Goal: Transaction & Acquisition: Purchase product/service

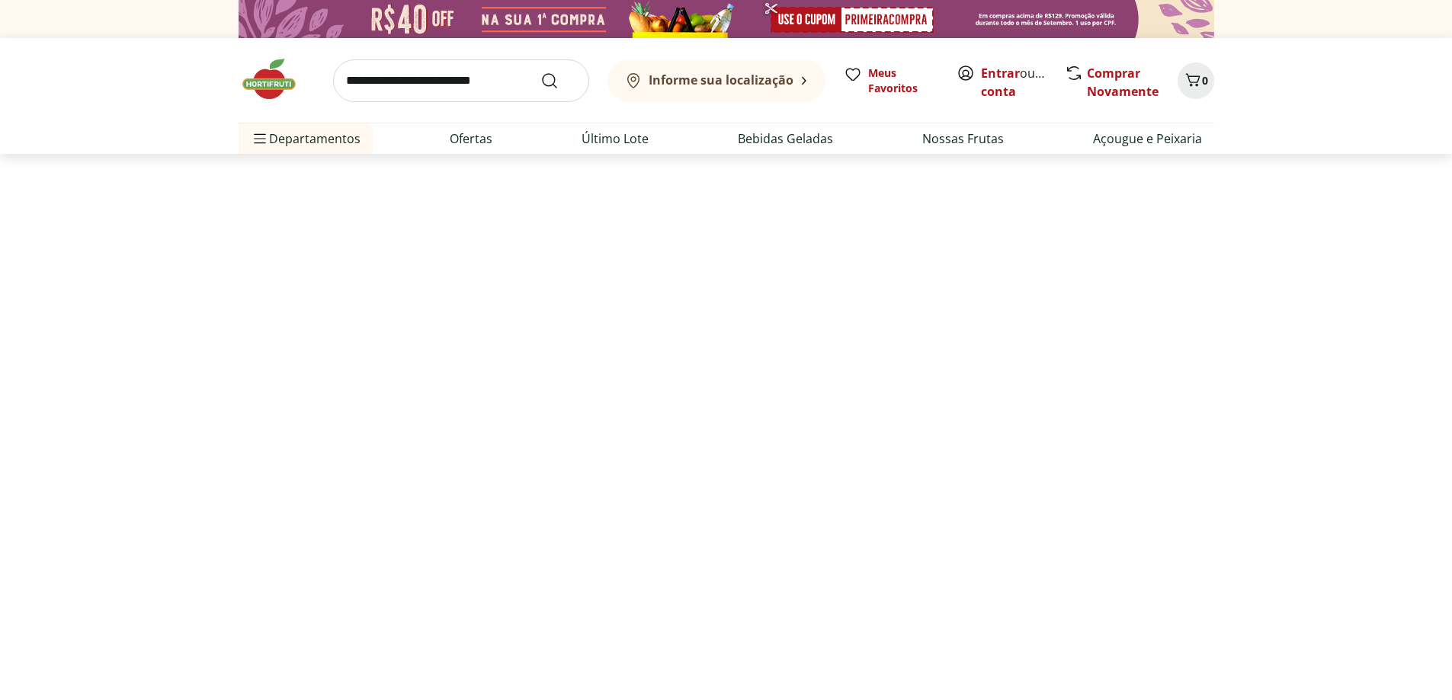
select select "**********"
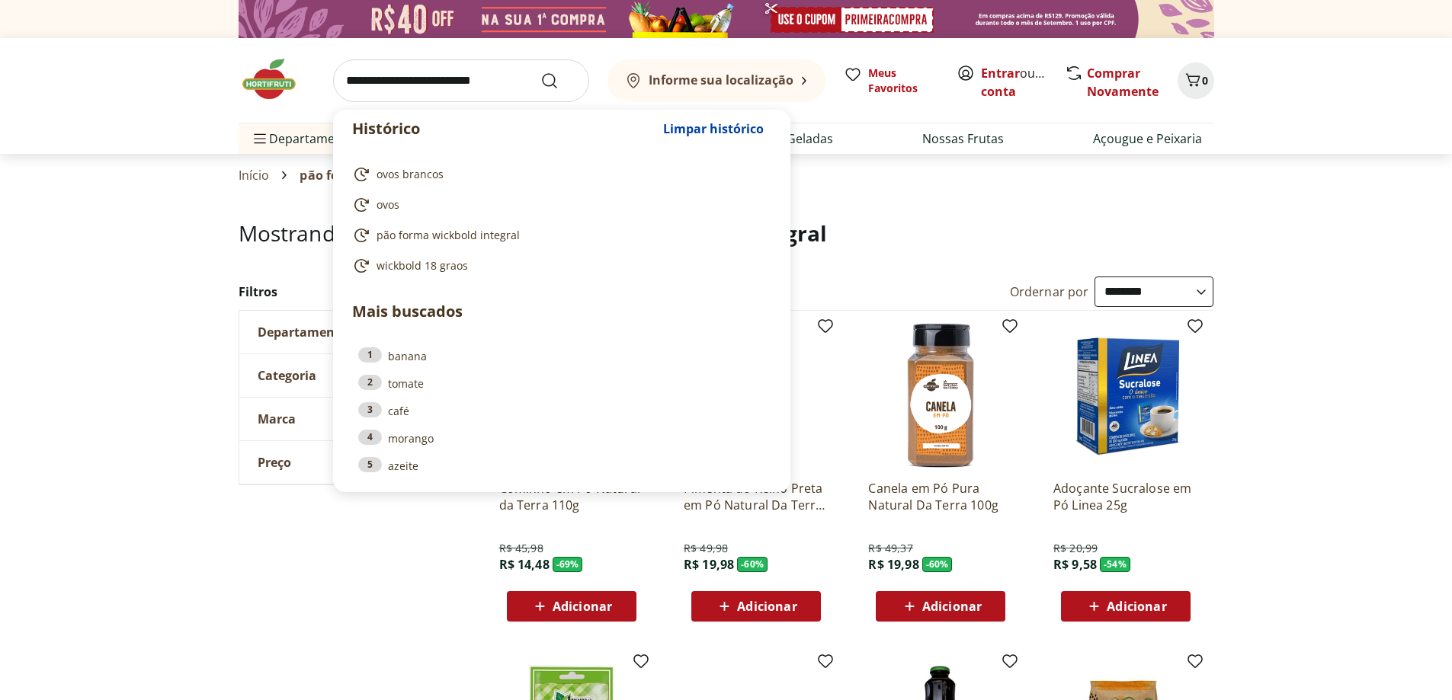
click at [419, 77] on input "search" at bounding box center [461, 80] width 256 height 43
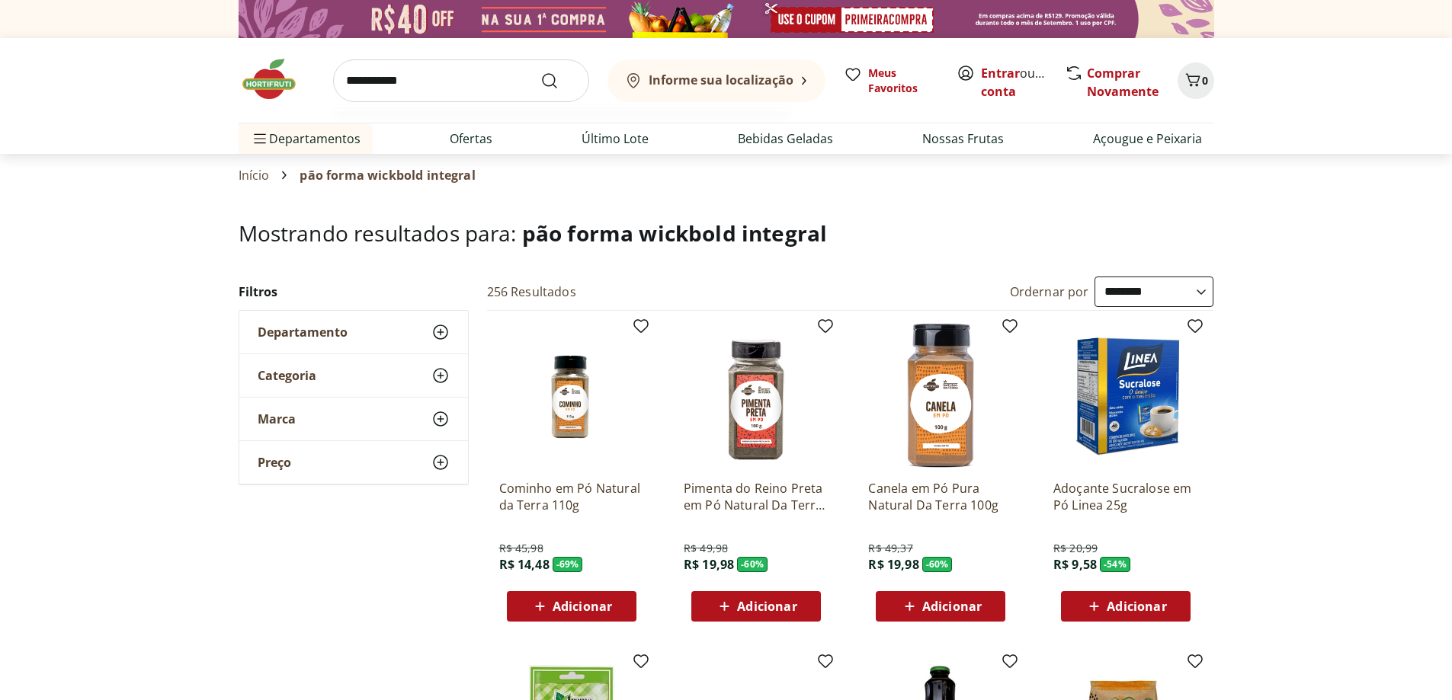
type input "**********"
click at [540, 72] on button "Submit Search" at bounding box center [558, 81] width 37 height 18
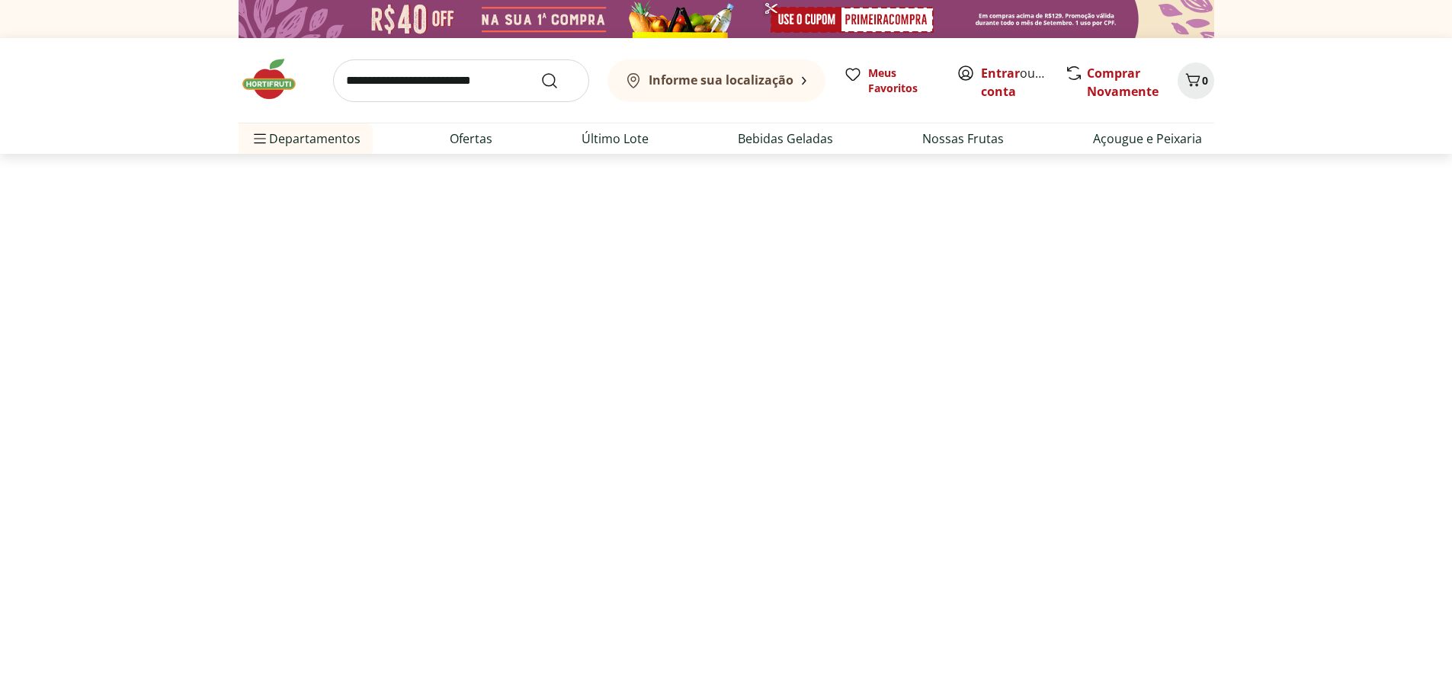
select select "**********"
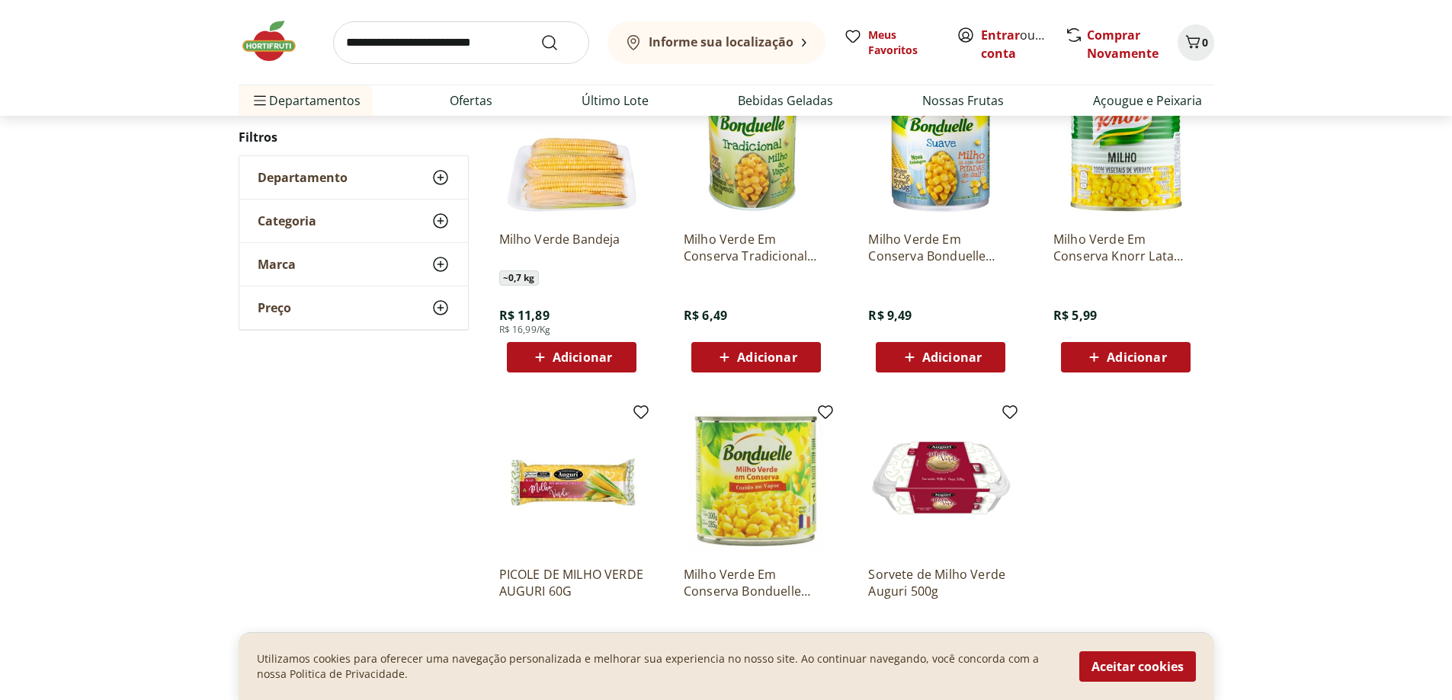
scroll to position [229, 0]
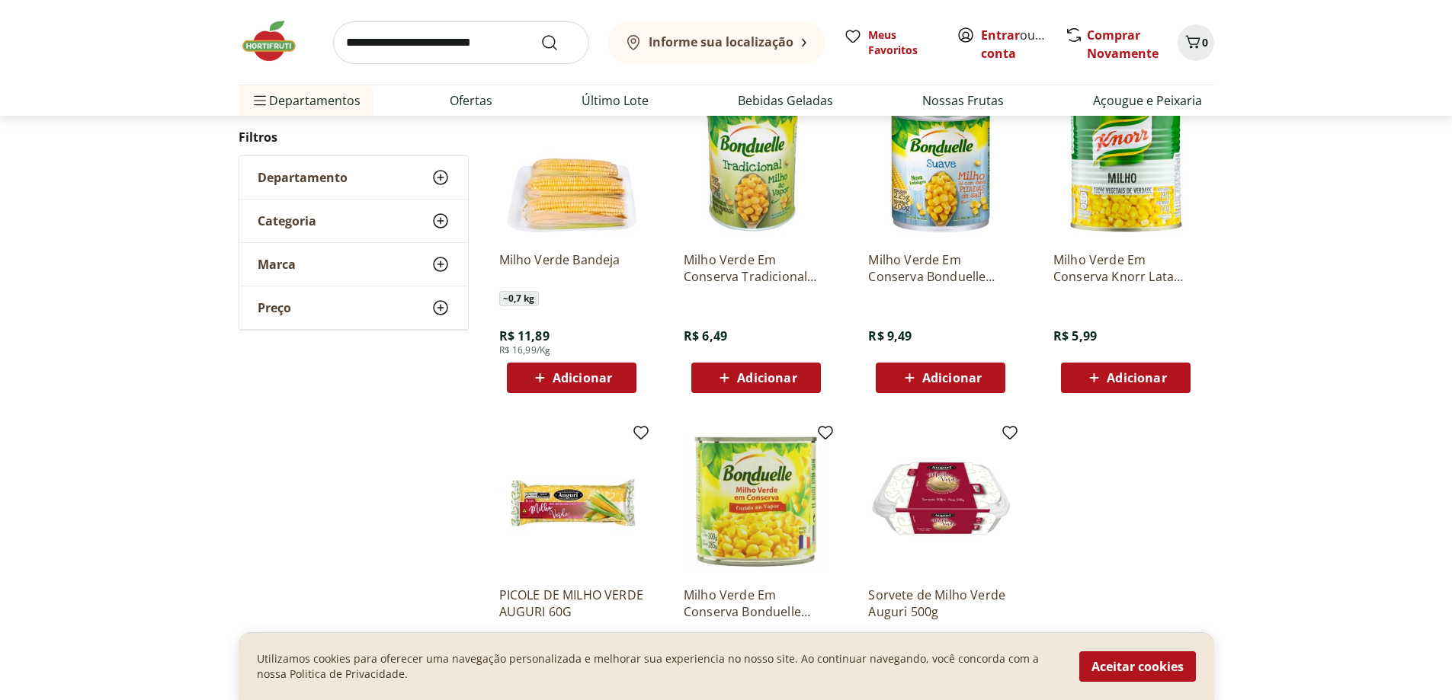
click at [1130, 274] on p "Milho Verde Em Conserva Knorr Lata 170G" at bounding box center [1125, 268] width 145 height 34
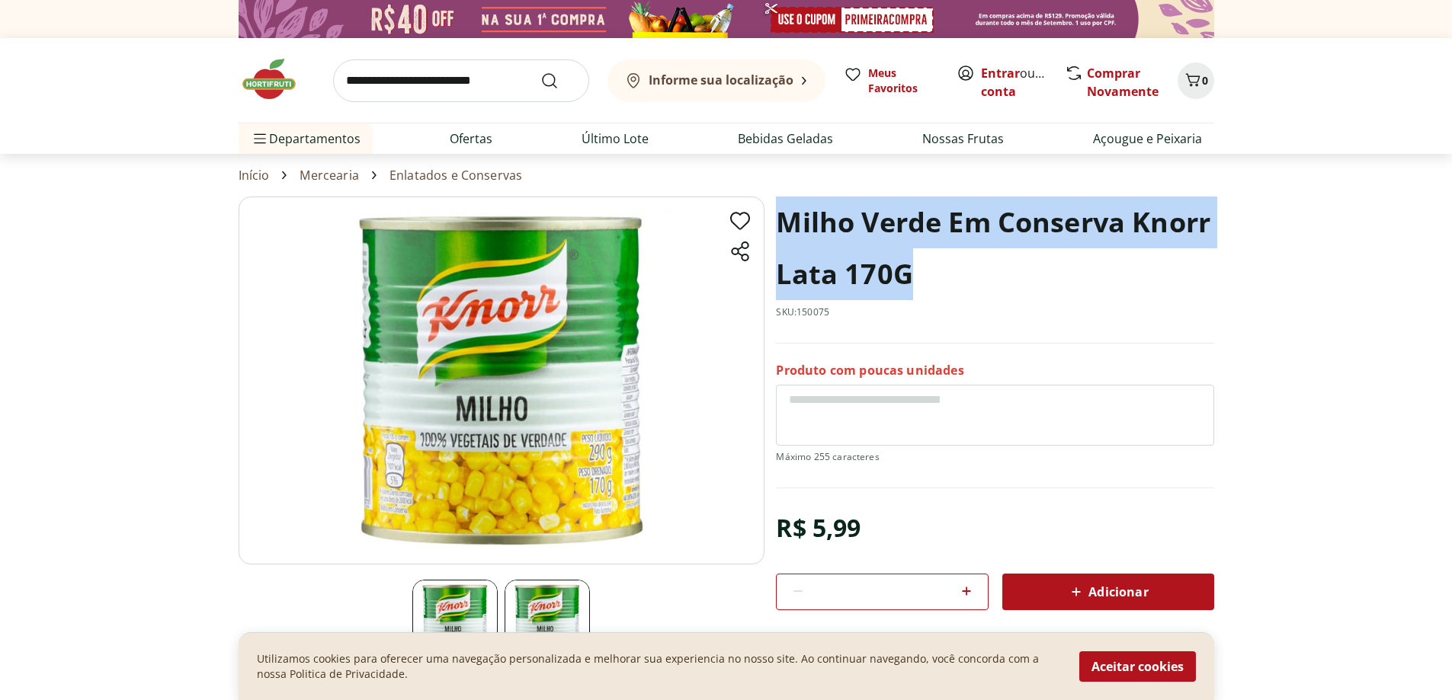
drag, startPoint x: 911, startPoint y: 272, endPoint x: 778, endPoint y: 231, distance: 139.6
click at [778, 231] on h1 "Milho Verde Em Conserva Knorr Lata 170G" at bounding box center [994, 249] width 437 height 104
copy h1 "Milho Verde Em Conserva Knorr Lata 170G"
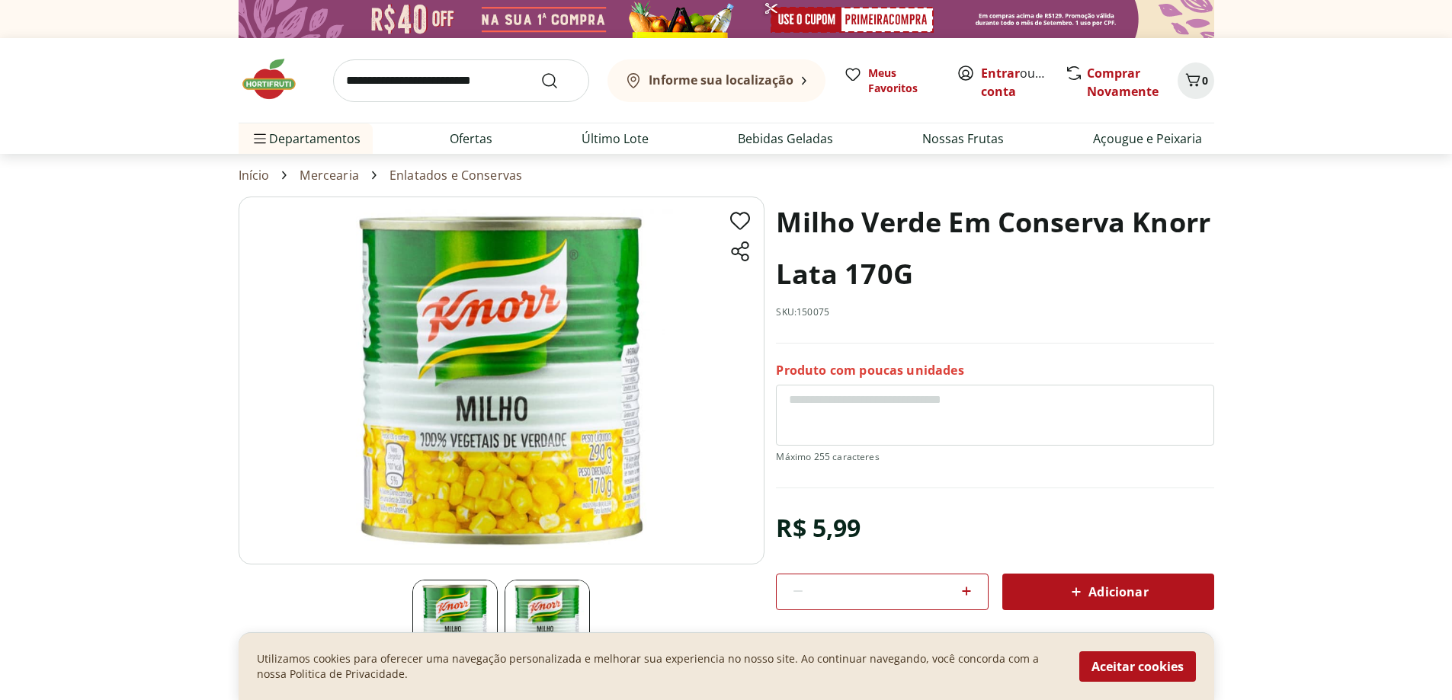
click at [466, 69] on input "search" at bounding box center [461, 80] width 256 height 43
type input "**********"
click button "Submit Search" at bounding box center [558, 81] width 37 height 18
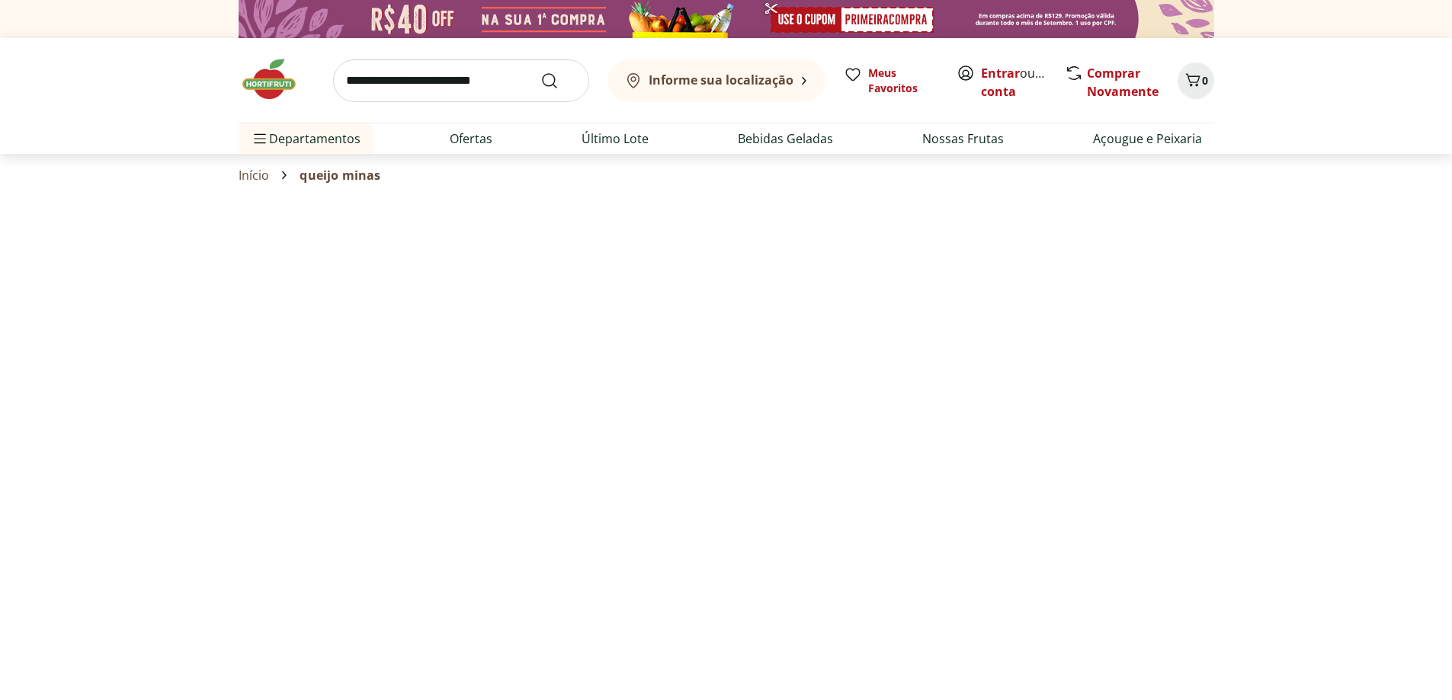
select select "**********"
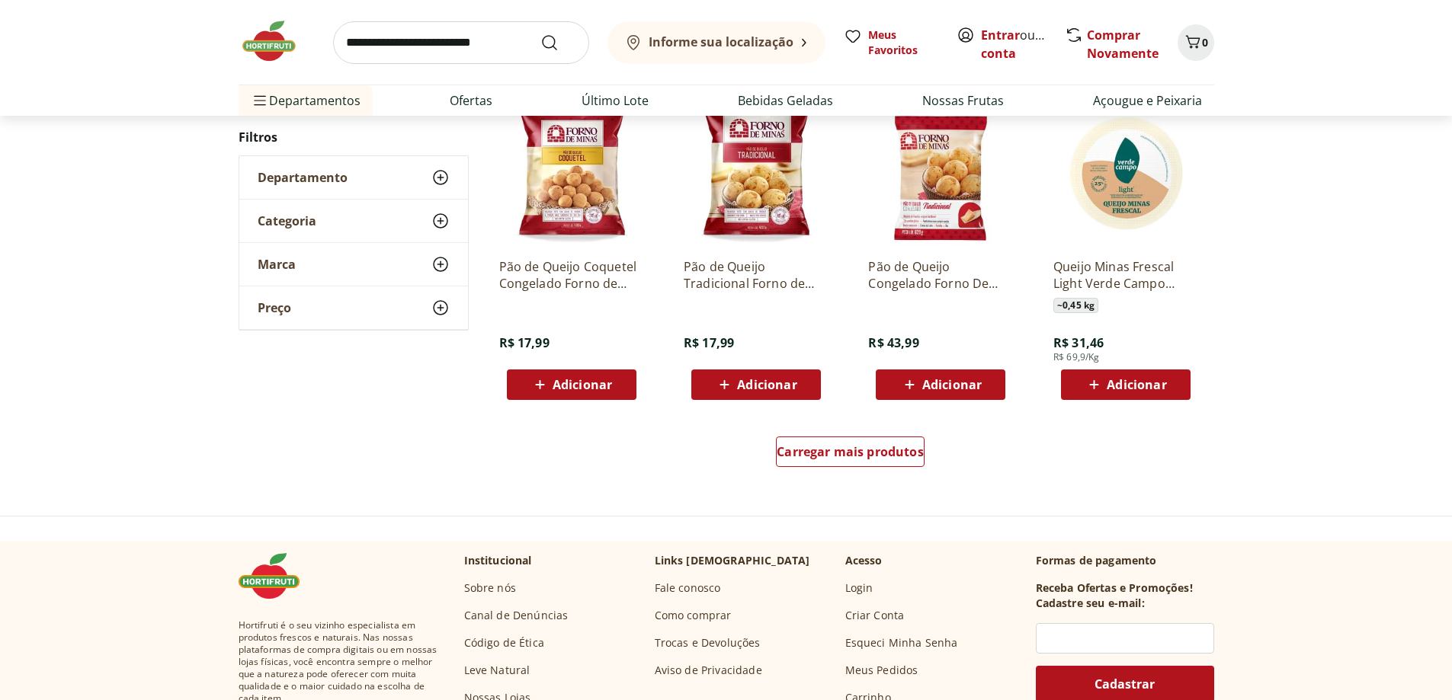
scroll to position [914, 0]
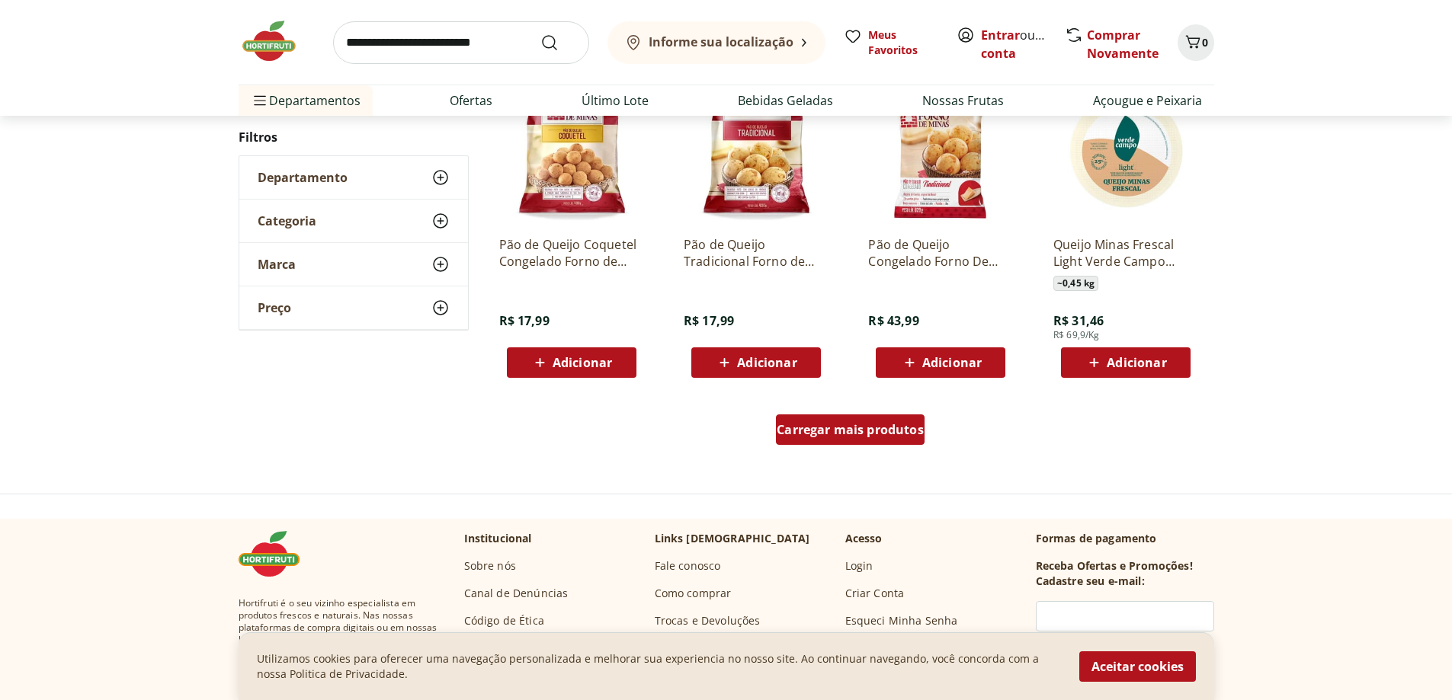
click at [876, 447] on link "Carregar mais produtos" at bounding box center [850, 433] width 149 height 37
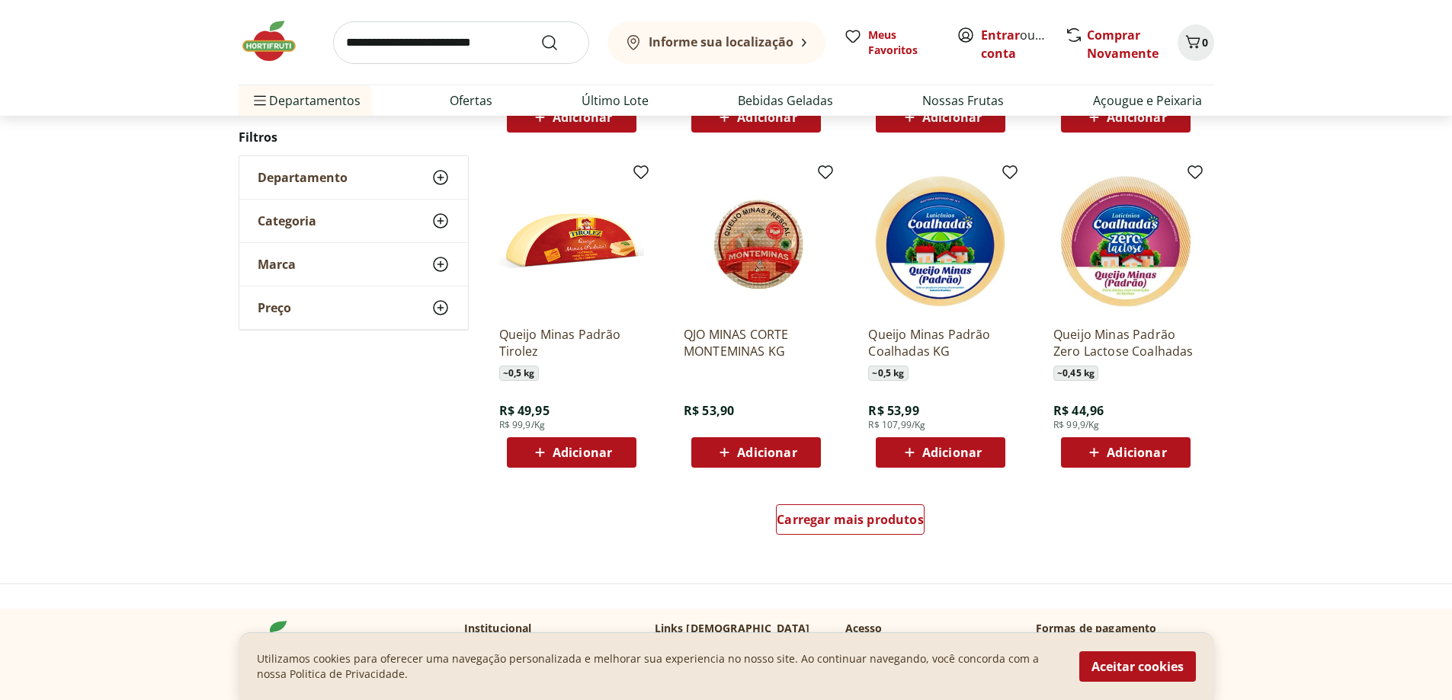
scroll to position [914, 0]
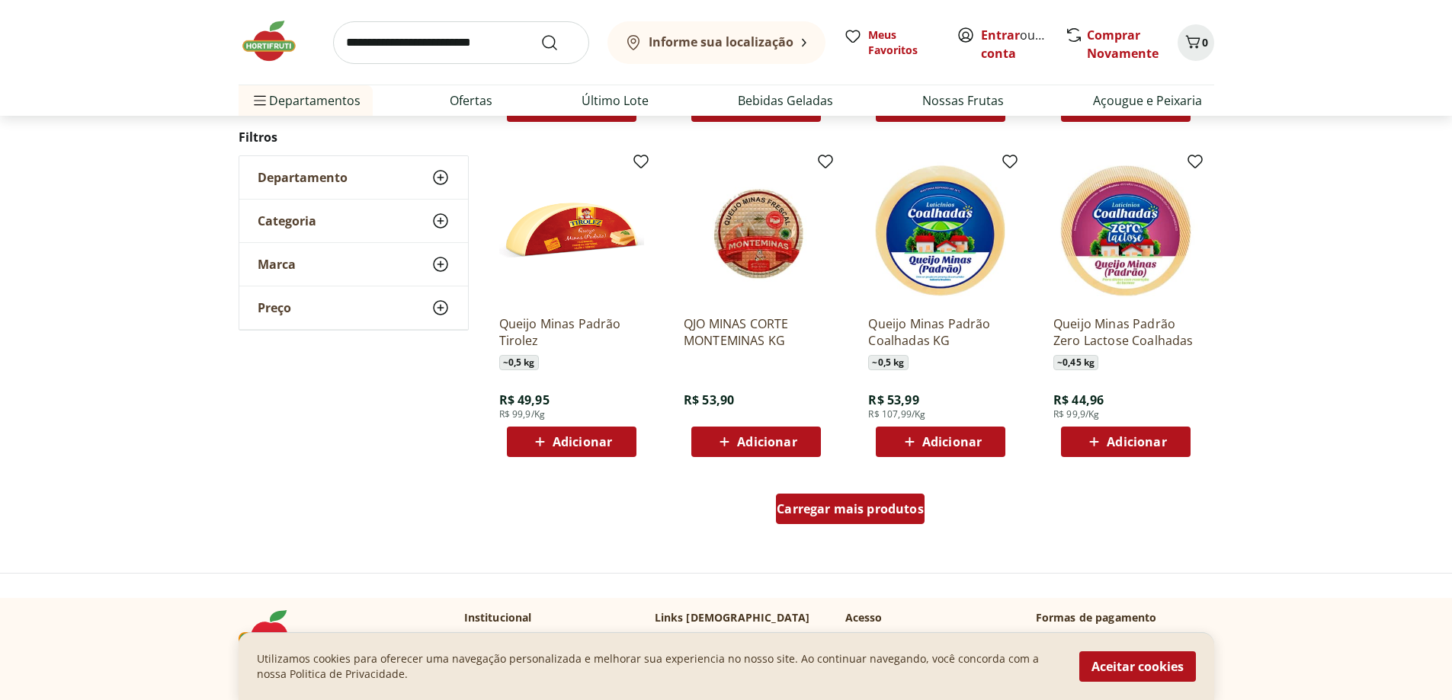
click at [842, 504] on span "Carregar mais produtos" at bounding box center [850, 509] width 147 height 12
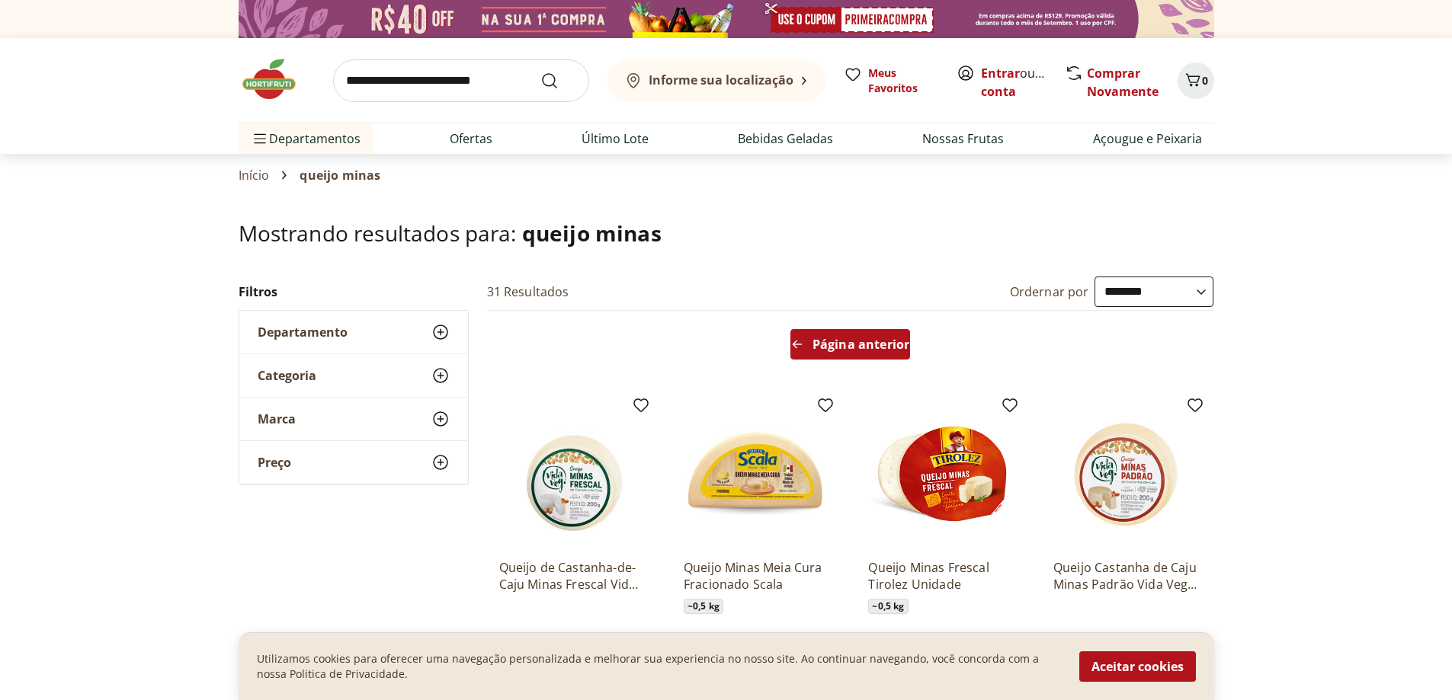
click at [868, 338] on span "Página anterior" at bounding box center [860, 344] width 97 height 12
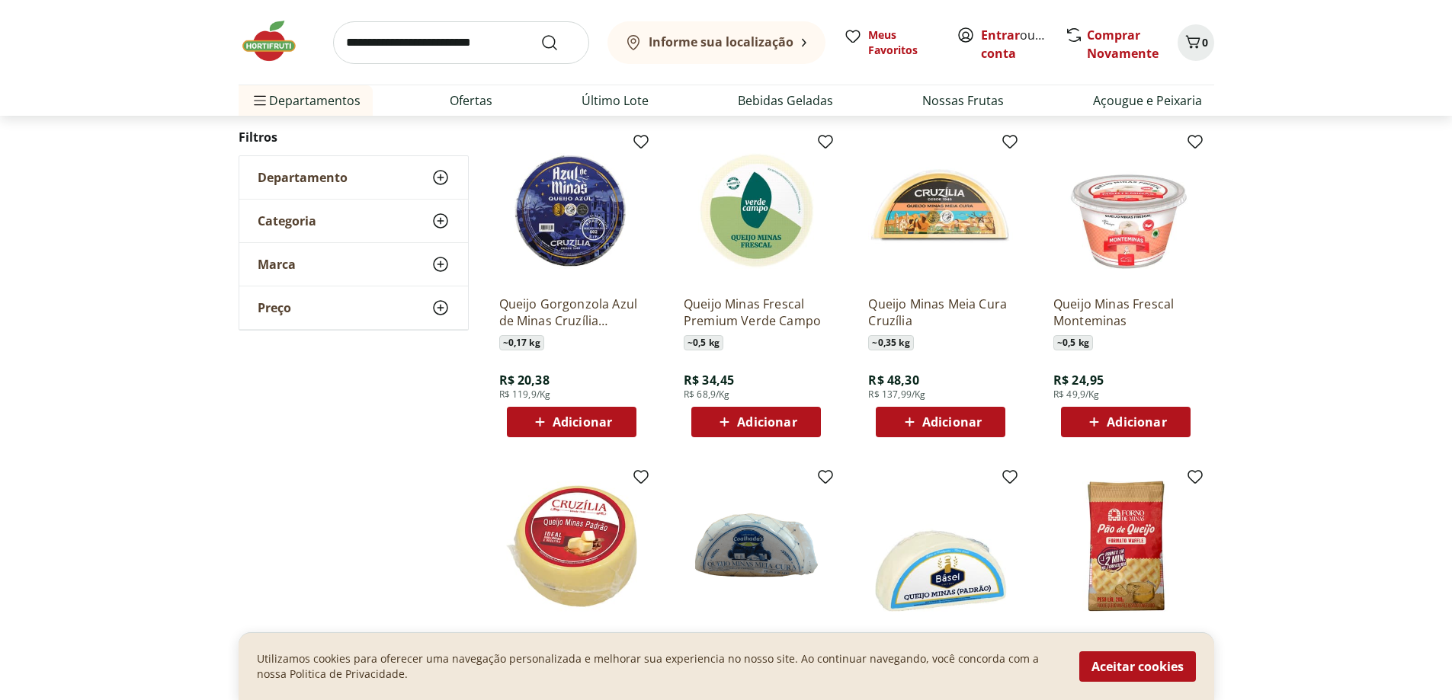
scroll to position [229, 0]
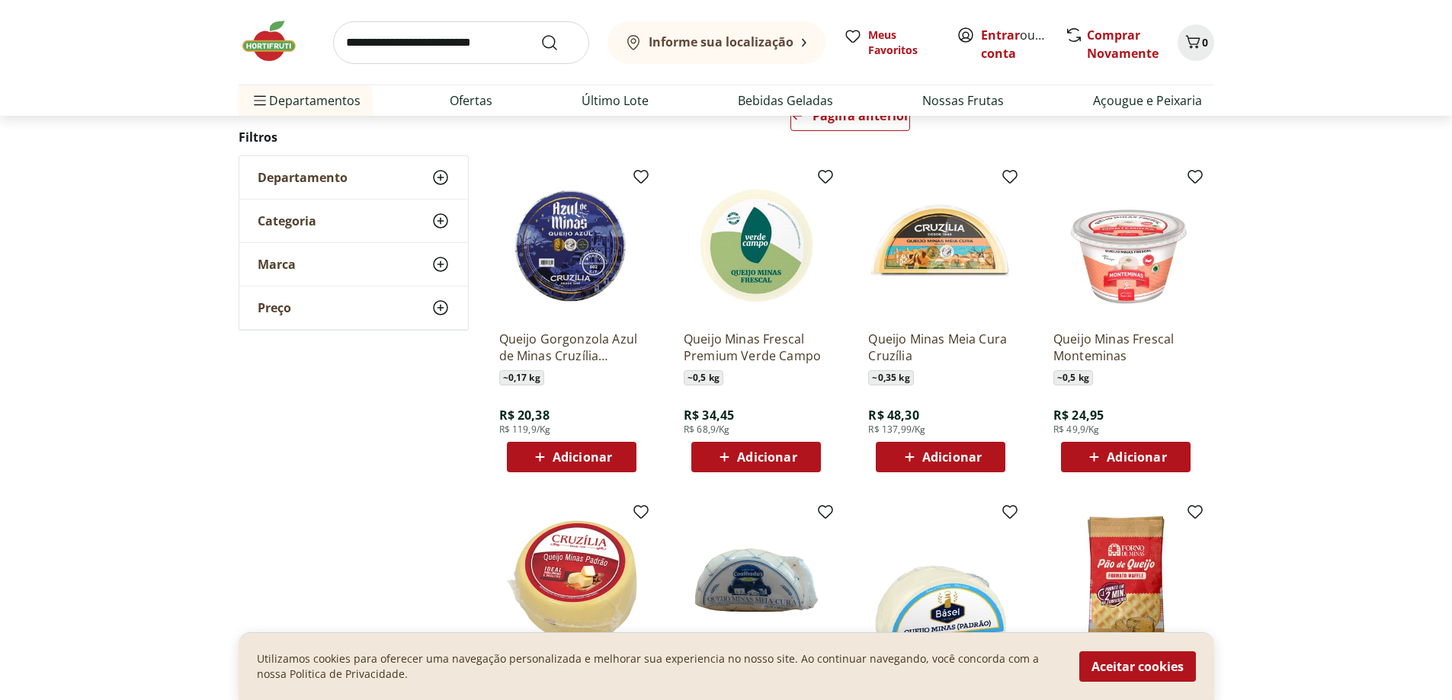
click at [1111, 342] on p "Queijo Minas Frescal Monteminas" at bounding box center [1125, 348] width 145 height 34
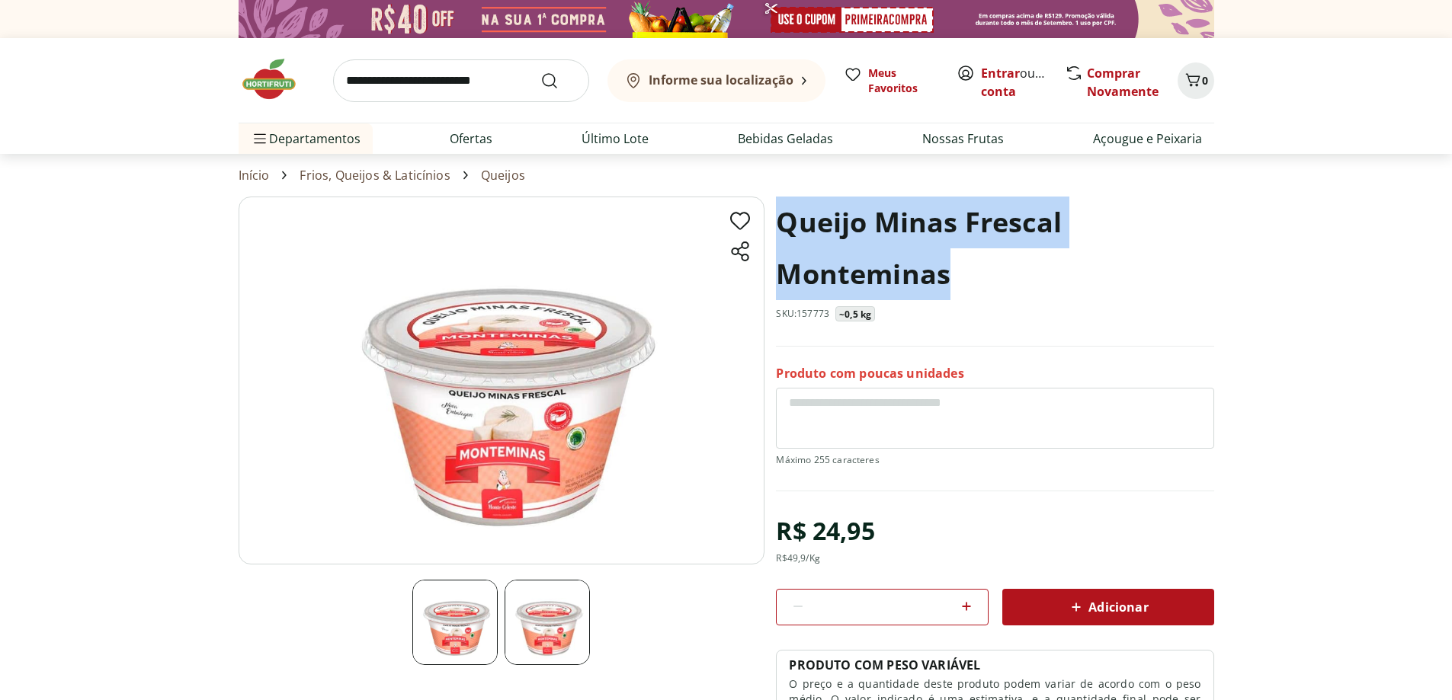
drag, startPoint x: 879, startPoint y: 269, endPoint x: 779, endPoint y: 217, distance: 113.2
click at [779, 217] on h1 "Queijo Minas Frescal Monteminas" at bounding box center [994, 249] width 437 height 104
copy h1 "Queijo Minas Frescal Monteminas"
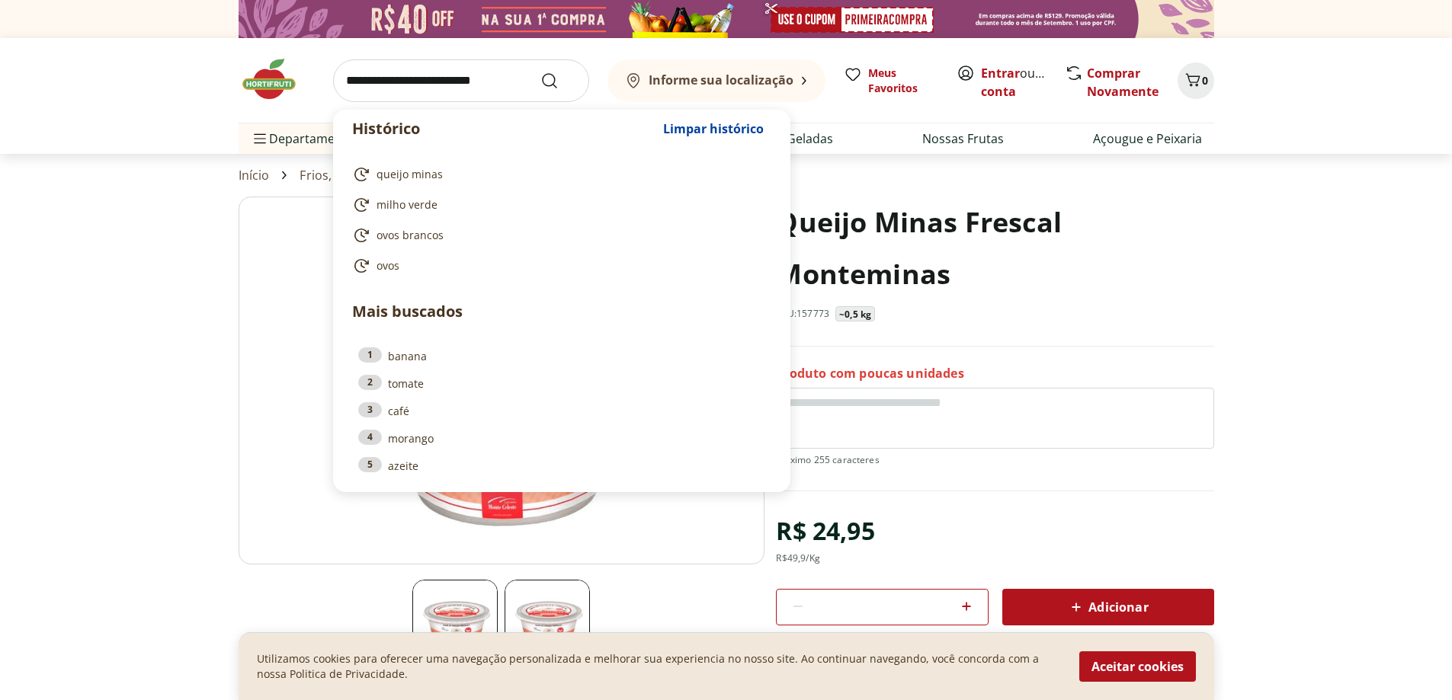
click at [456, 71] on input "search" at bounding box center [461, 80] width 256 height 43
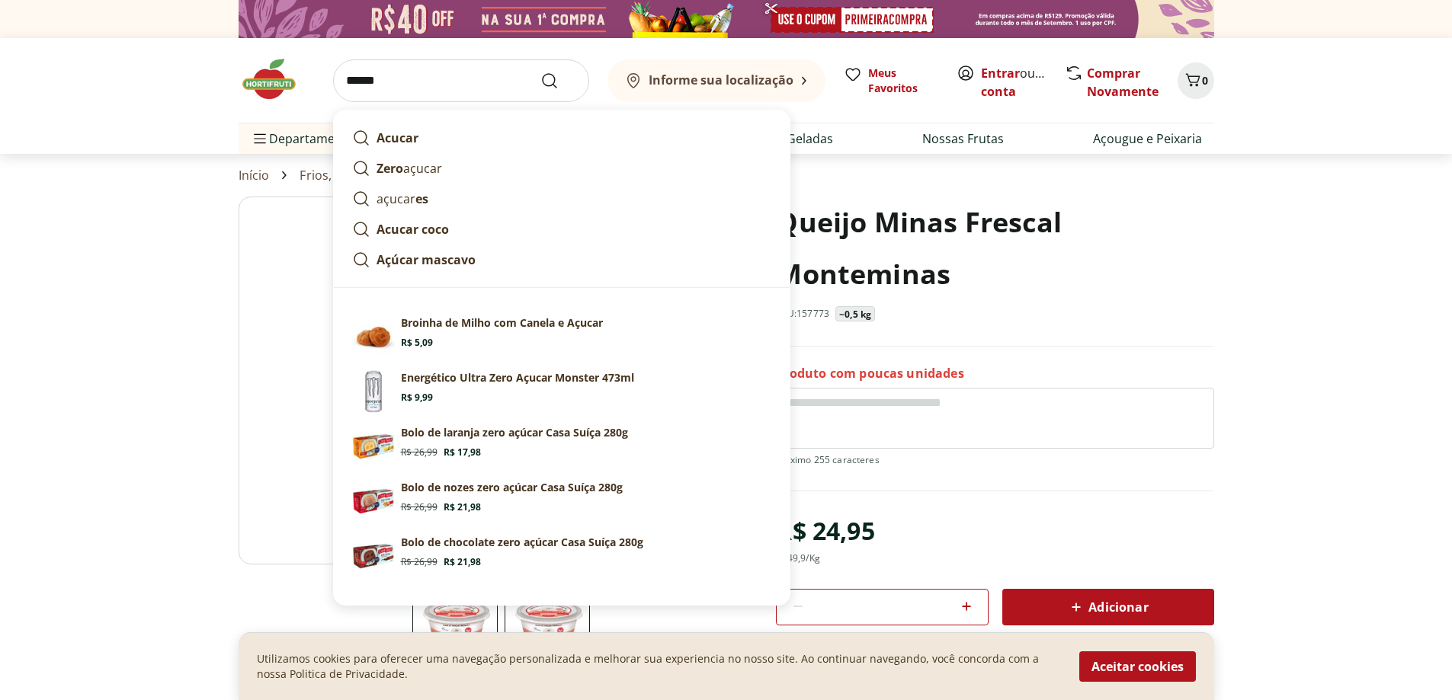
type input "******"
click at [540, 72] on button "Submit Search" at bounding box center [558, 81] width 37 height 18
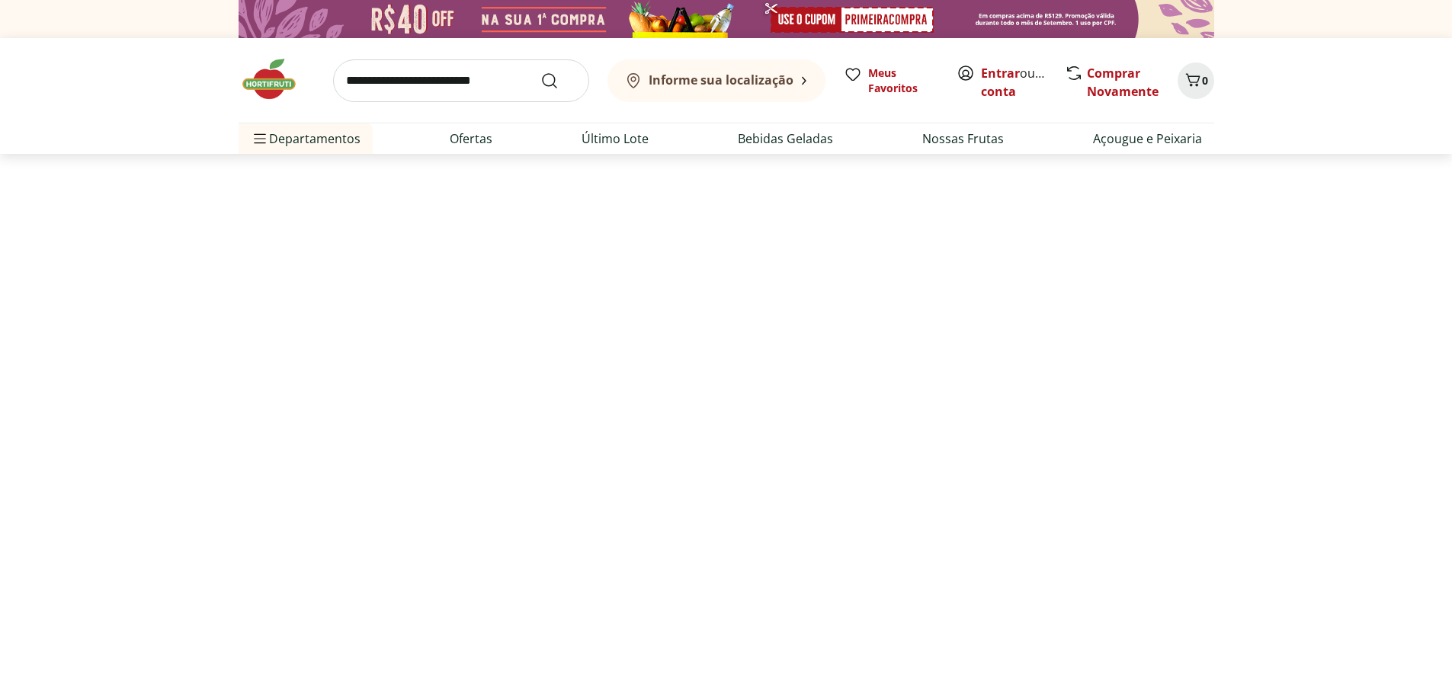
select select "**********"
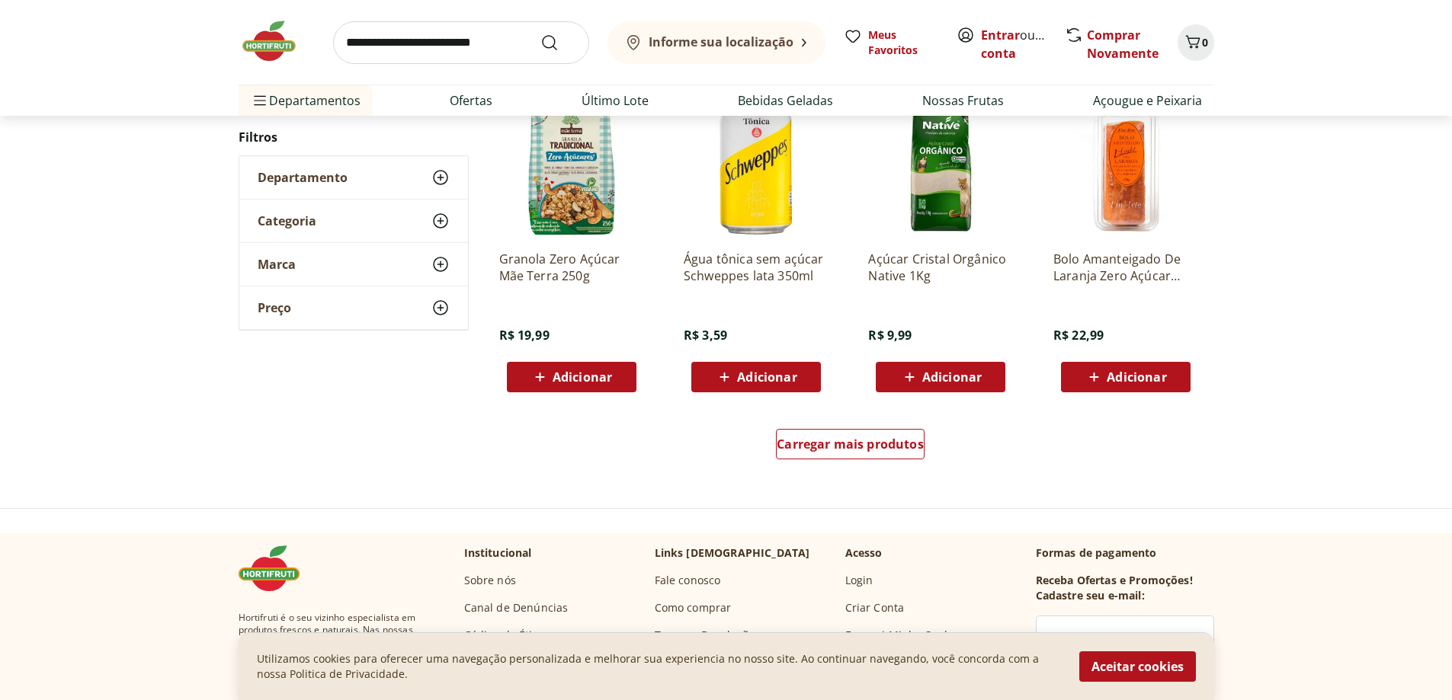
scroll to position [914, 0]
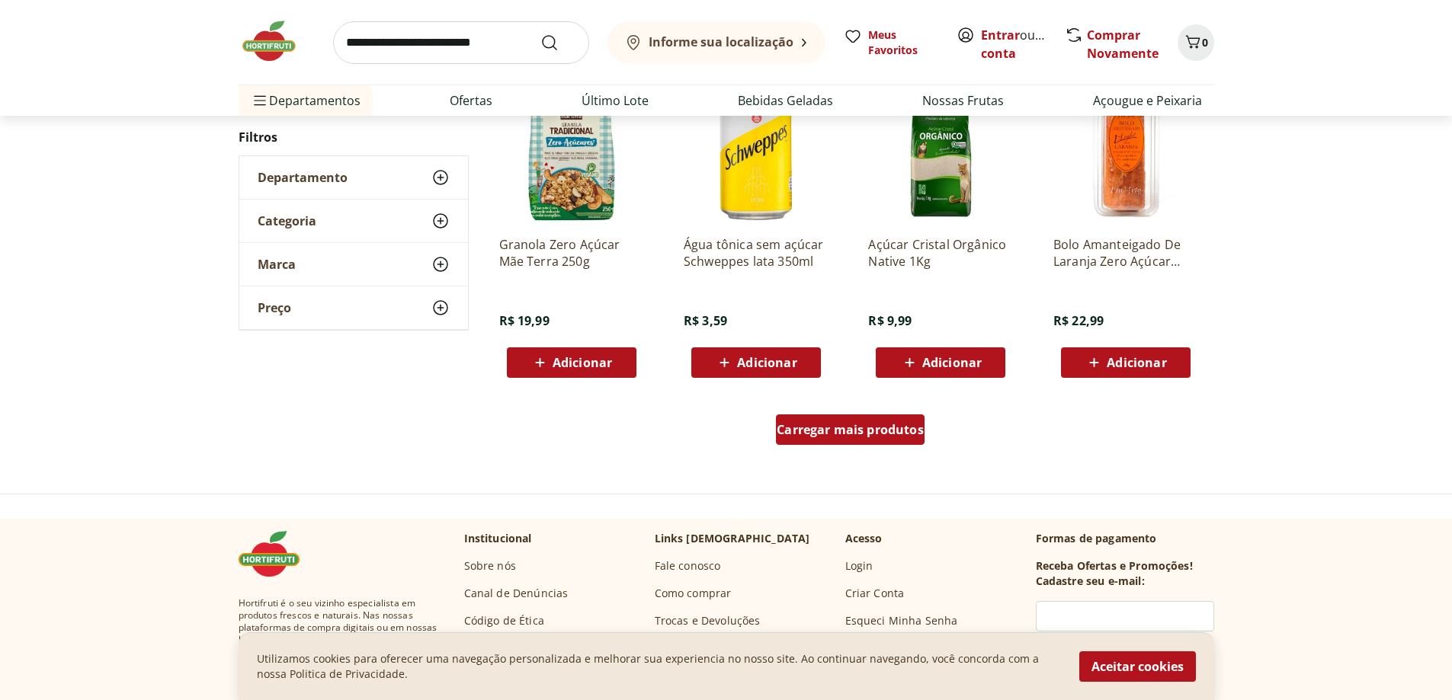
click at [908, 429] on span "Carregar mais produtos" at bounding box center [850, 430] width 147 height 12
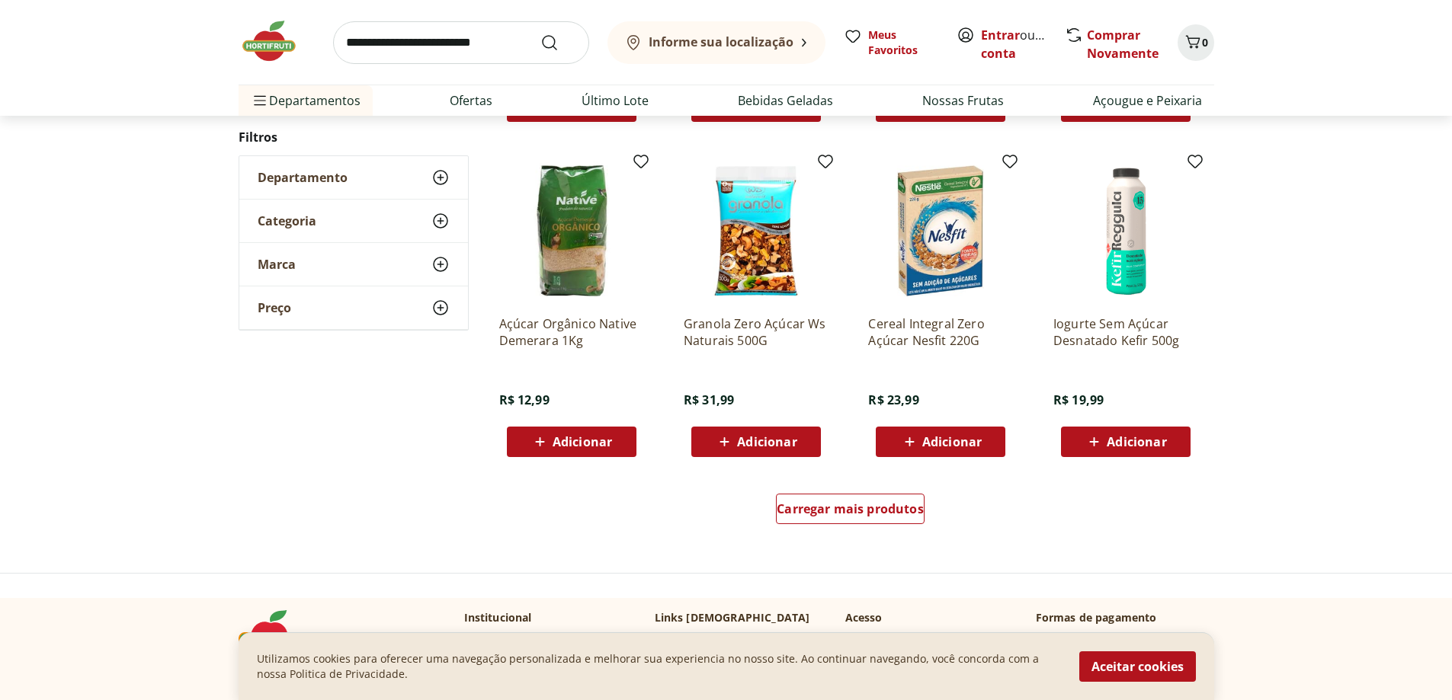
scroll to position [686, 0]
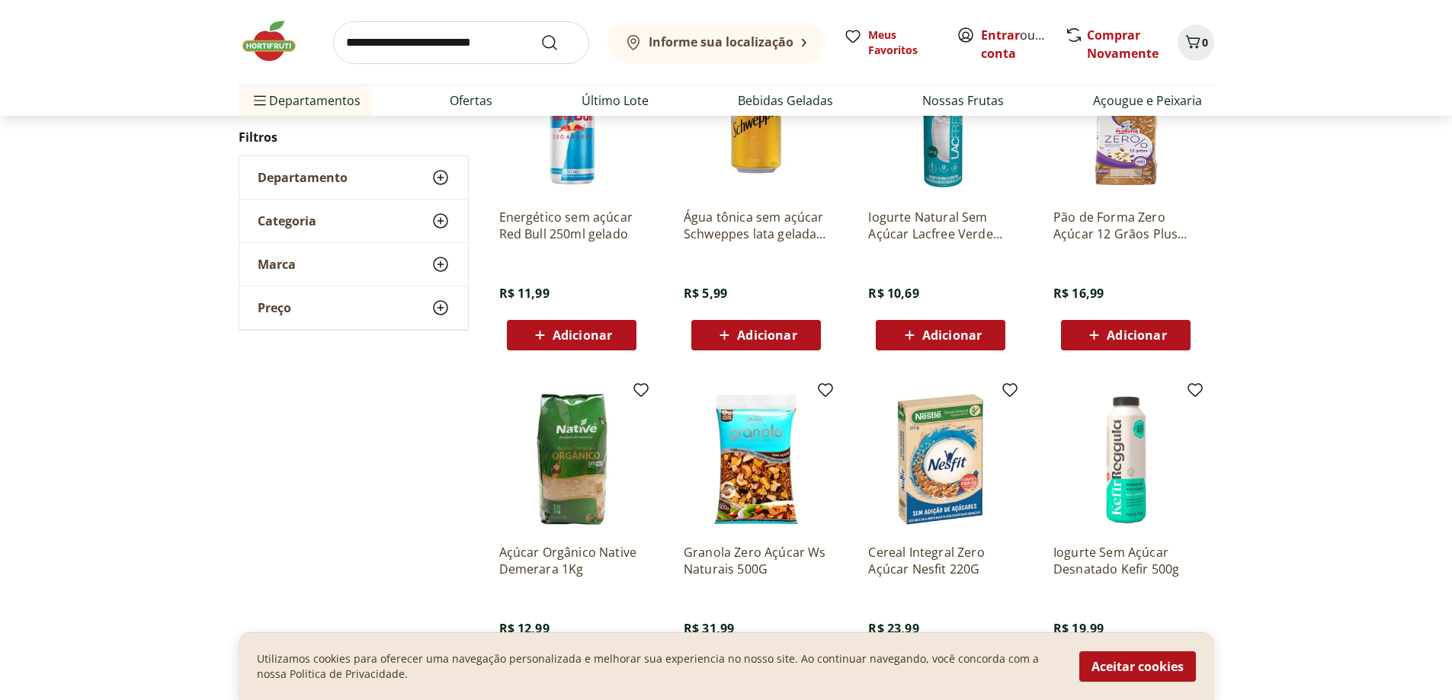
click at [531, 565] on p "Açúcar Orgânico Native Demerara 1Kg" at bounding box center [571, 561] width 145 height 34
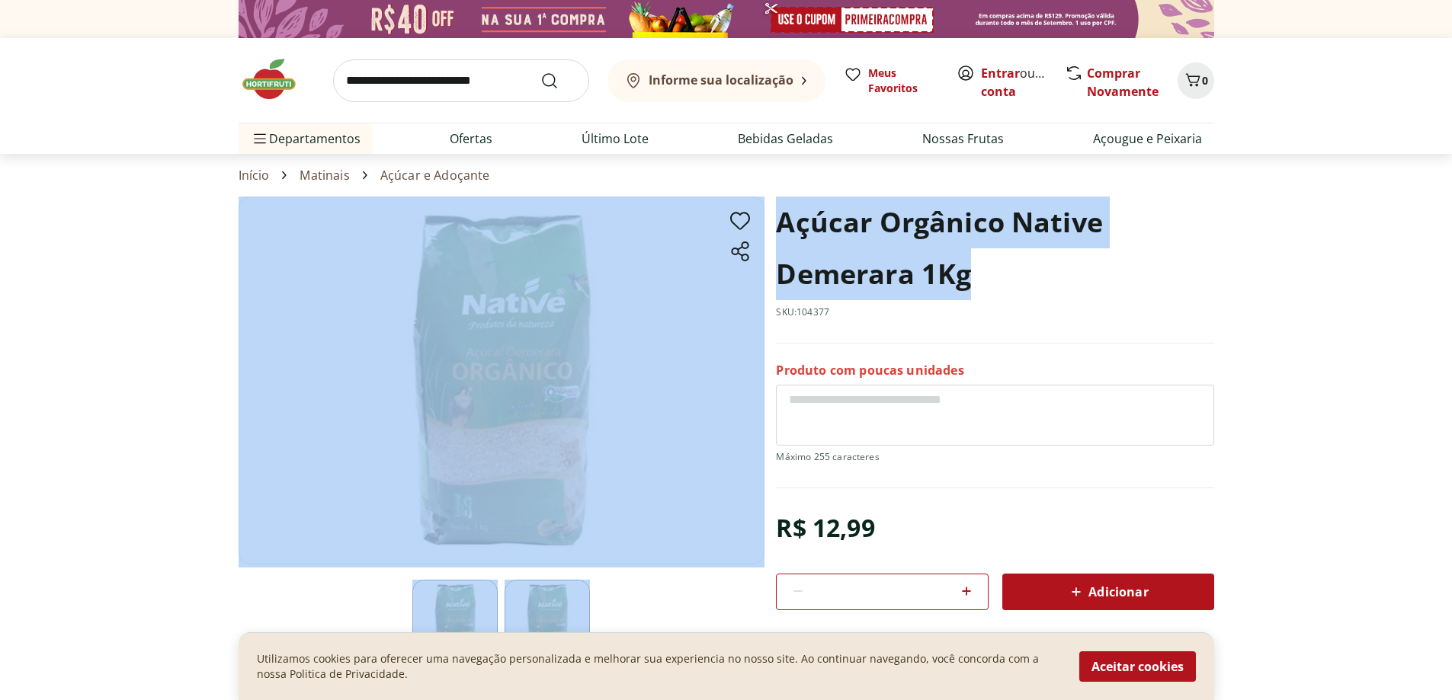
drag, startPoint x: 977, startPoint y: 277, endPoint x: 766, endPoint y: 232, distance: 216.0
click at [766, 232] on section "Açúcar Orgânico Native Demerara 1Kg SKU: 104377 Produto com poucas unidades R$ …" at bounding box center [726, 452] width 975 height 511
copy section "Açúcar Orgânico Native Demerara 1Kg"
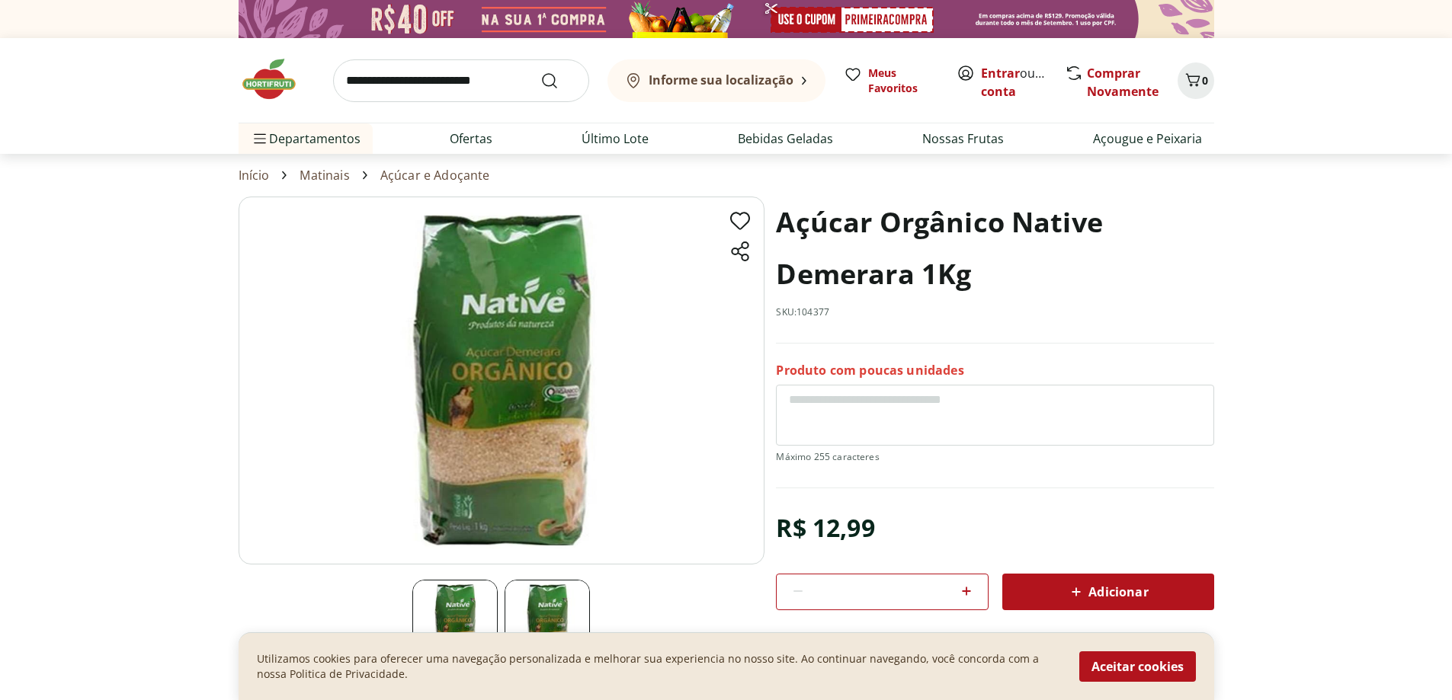
click at [441, 83] on input "search" at bounding box center [461, 80] width 256 height 43
type input "*******"
click at [540, 72] on button "Submit Search" at bounding box center [558, 81] width 37 height 18
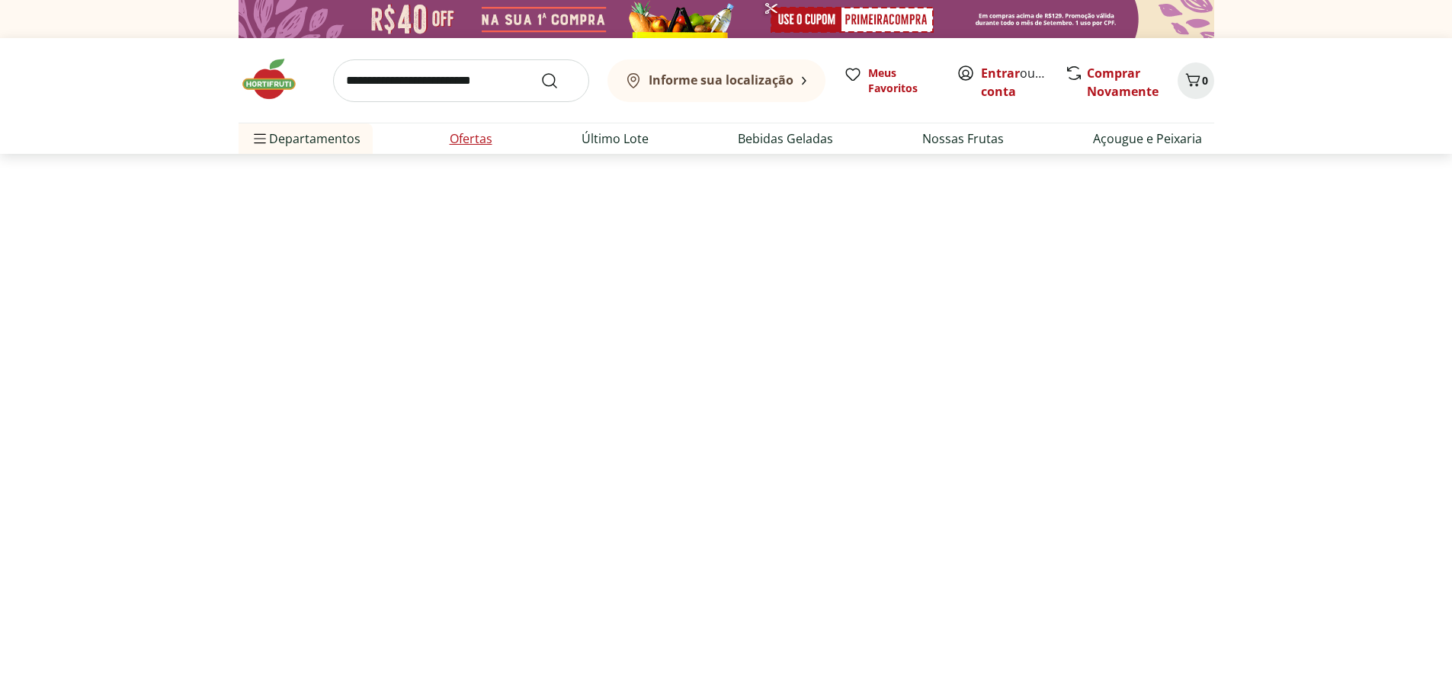
select select "**********"
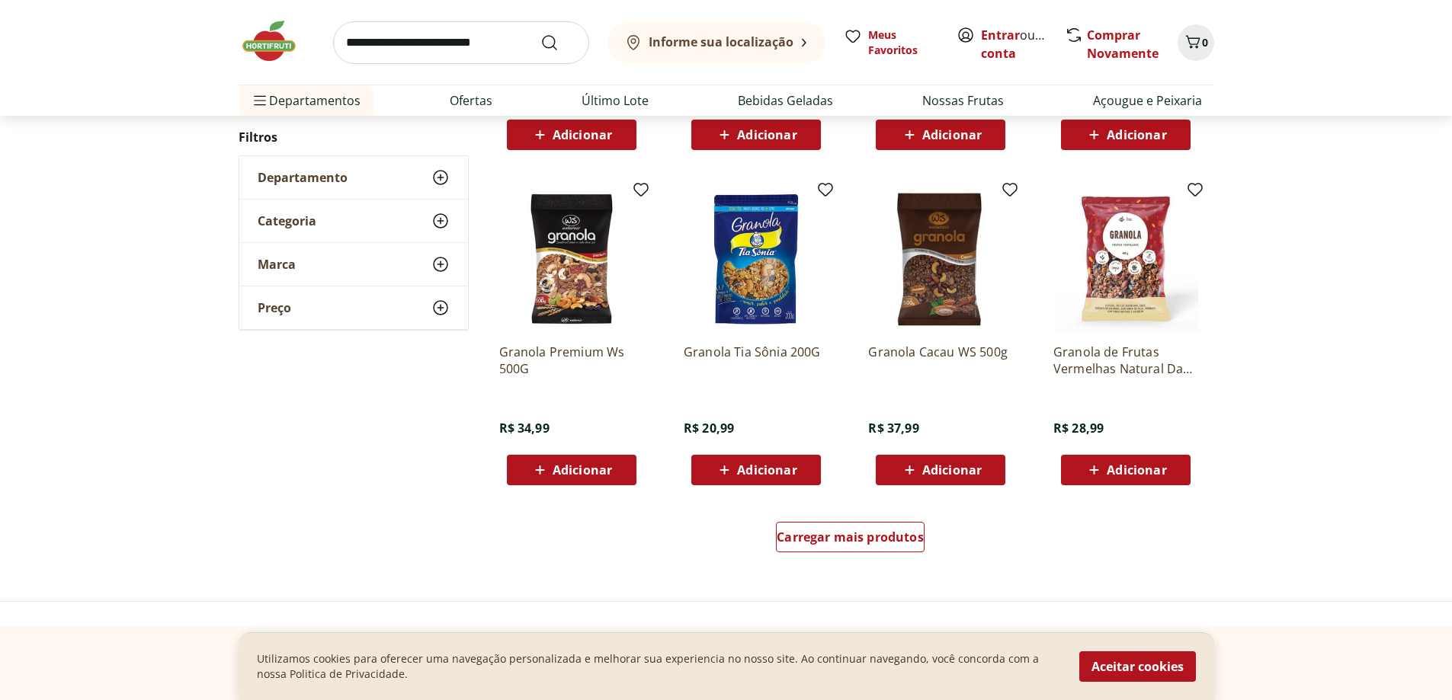
scroll to position [914, 0]
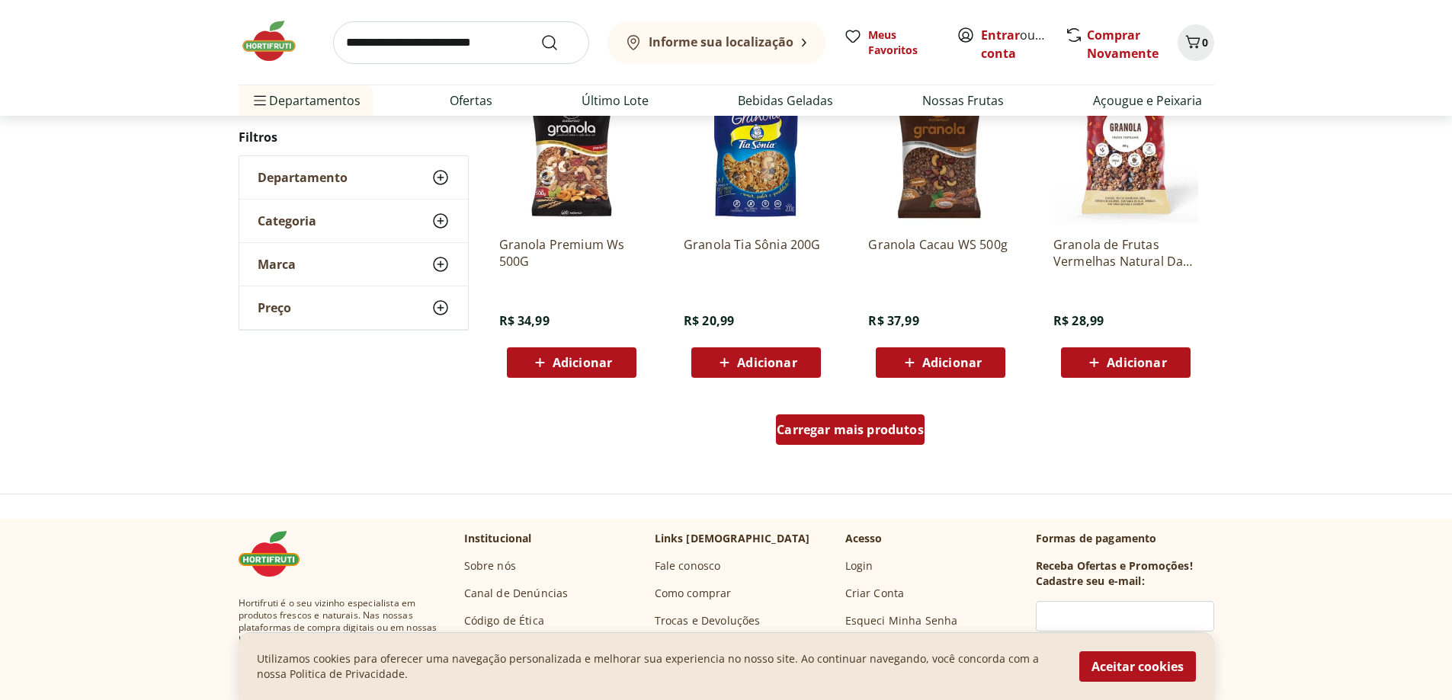
click at [886, 438] on div "Carregar mais produtos" at bounding box center [850, 430] width 149 height 30
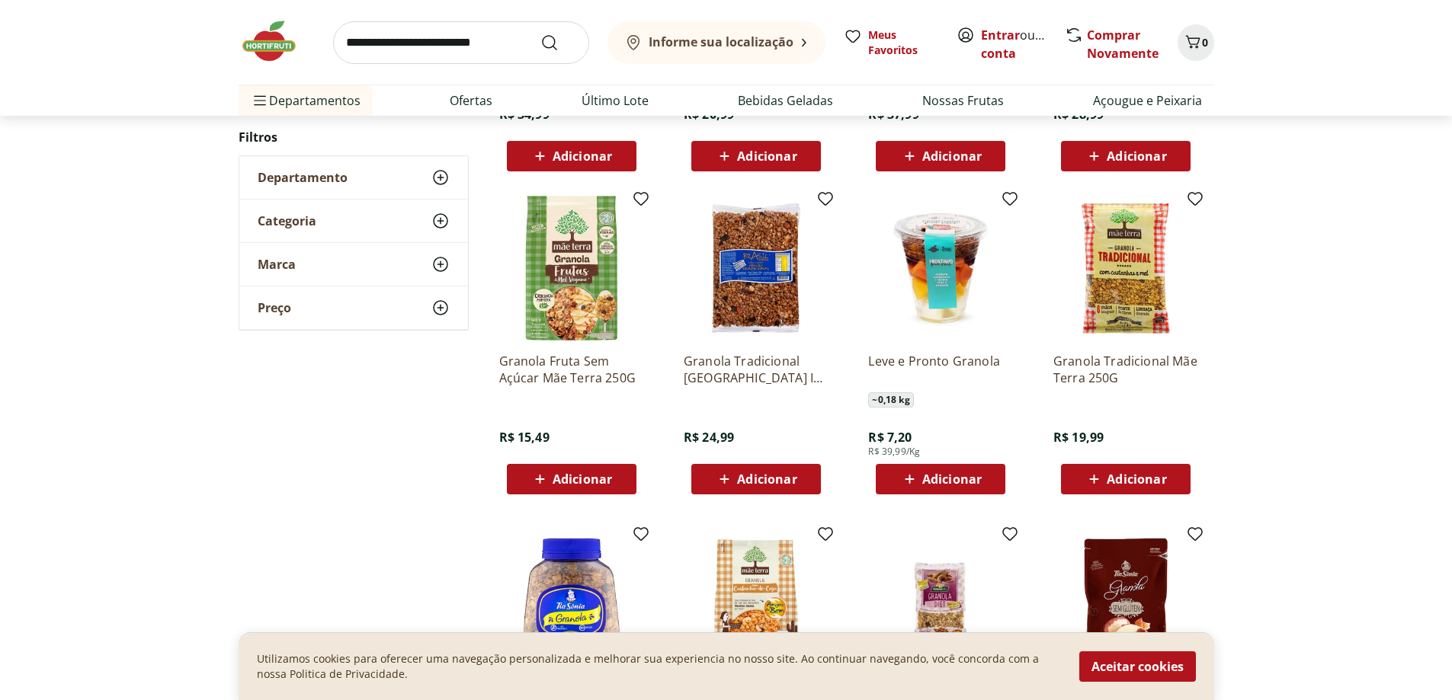
scroll to position [1143, 0]
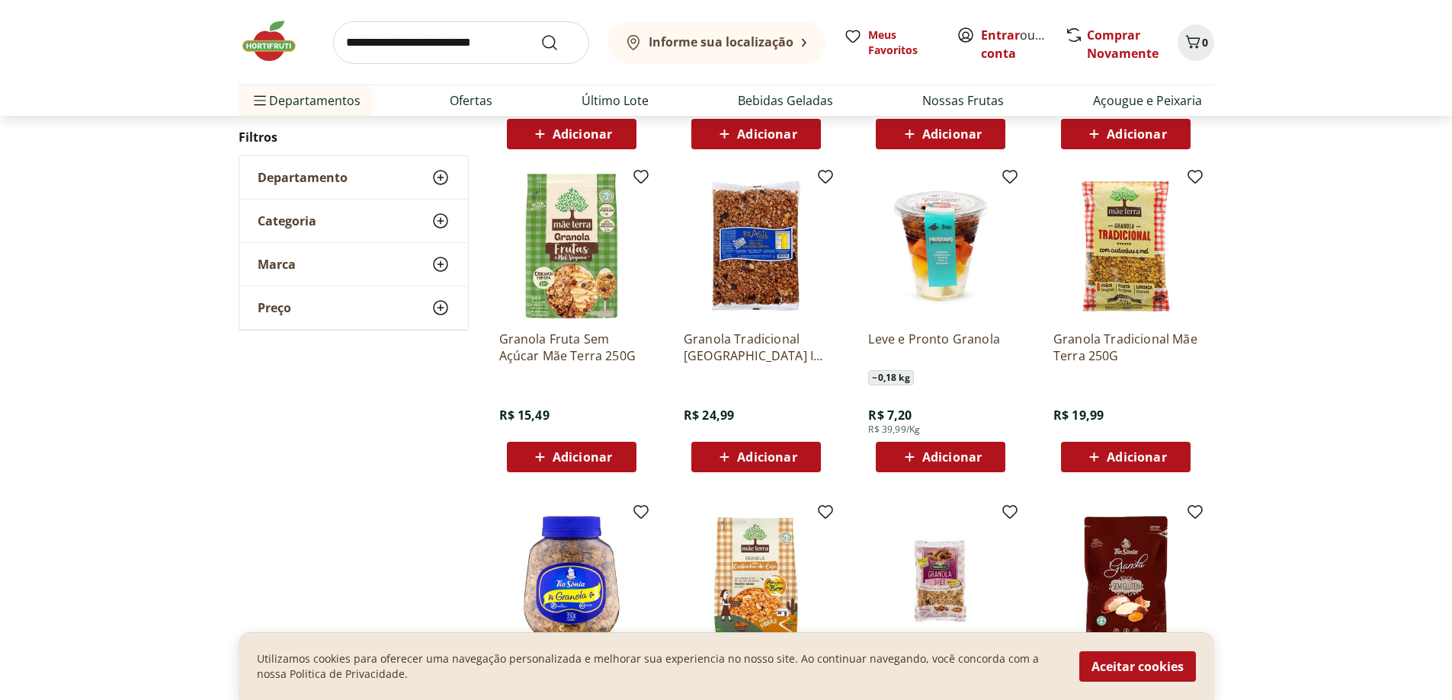
click at [713, 350] on p "Granola Tradicional [GEOGRAPHIC_DATA] In Grãos 500G" at bounding box center [756, 348] width 145 height 34
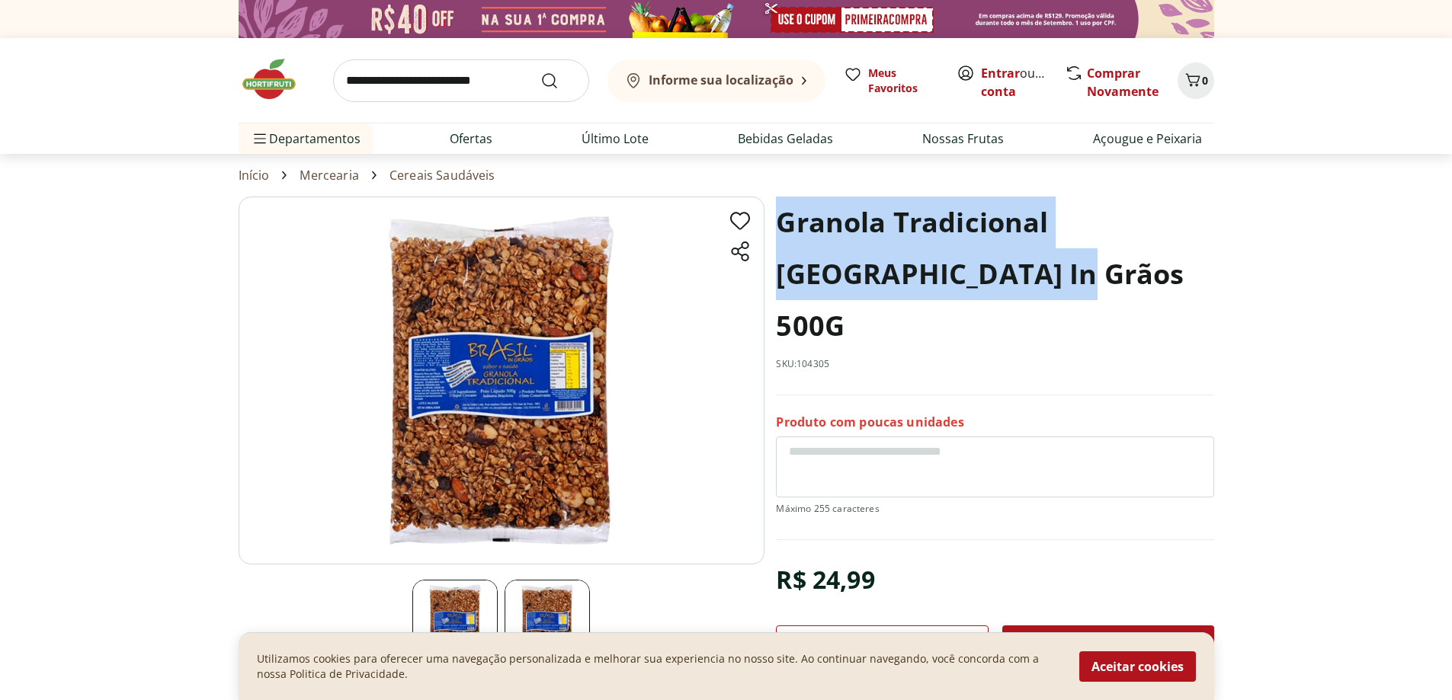
drag, startPoint x: 957, startPoint y: 281, endPoint x: 777, endPoint y: 220, distance: 189.9
click at [777, 220] on h1 "Granola Tradicional [GEOGRAPHIC_DATA] In Grãos 500G" at bounding box center [994, 274] width 437 height 155
copy h1 "Granola Tradicional [GEOGRAPHIC_DATA] In Grãos 500G"
